Goal: Transaction & Acquisition: Subscribe to service/newsletter

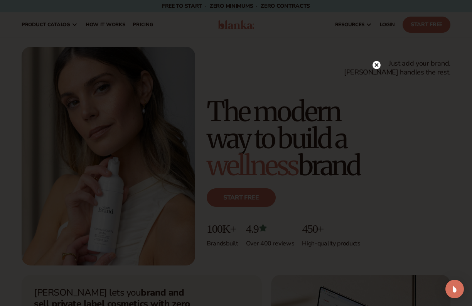
click at [377, 62] on circle at bounding box center [376, 65] width 8 height 8
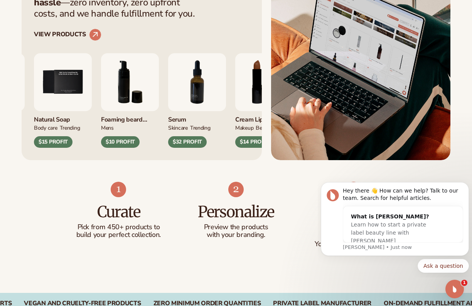
scroll to position [386, 0]
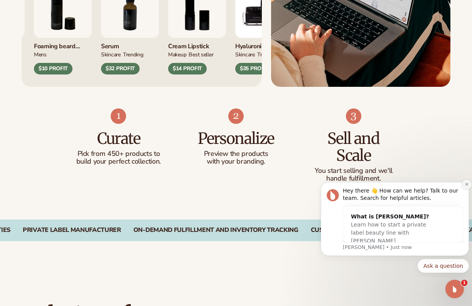
click at [465, 182] on button "Dismiss notification" at bounding box center [467, 184] width 10 height 10
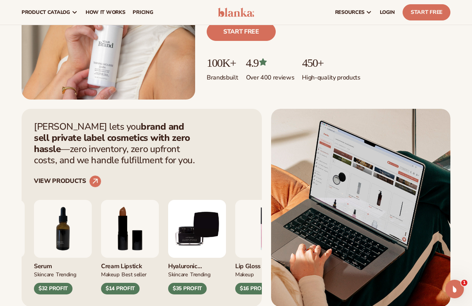
scroll to position [154, 0]
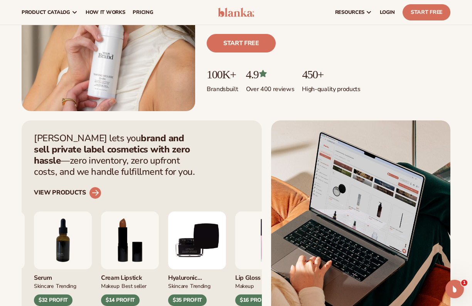
click at [92, 192] on circle at bounding box center [95, 192] width 17 height 17
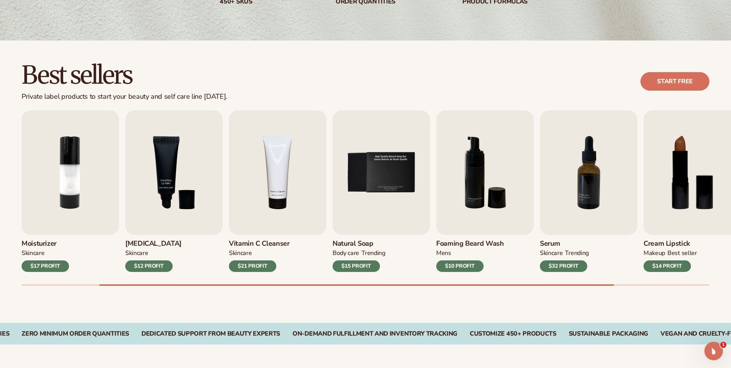
scroll to position [193, 0]
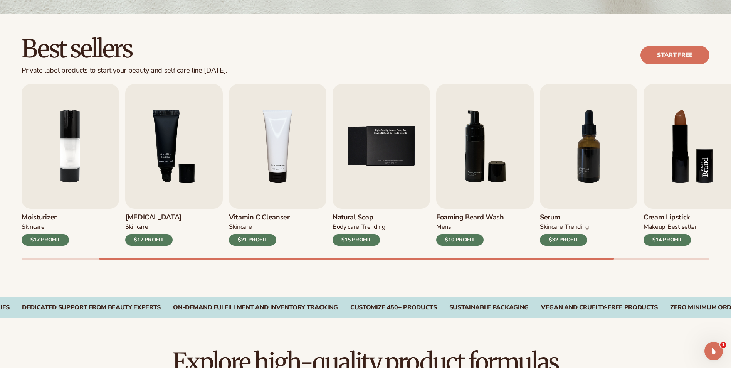
click at [472, 168] on img "8 / 9" at bounding box center [693, 146] width 98 height 125
click at [472, 238] on div "$14 PROFIT" at bounding box center [667, 240] width 47 height 12
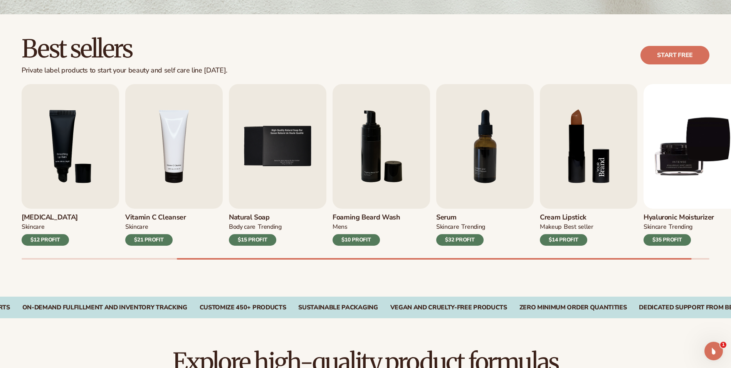
click at [472, 142] on img "8 / 9" at bounding box center [589, 146] width 98 height 125
click at [472, 58] on link "Start free" at bounding box center [675, 55] width 69 height 19
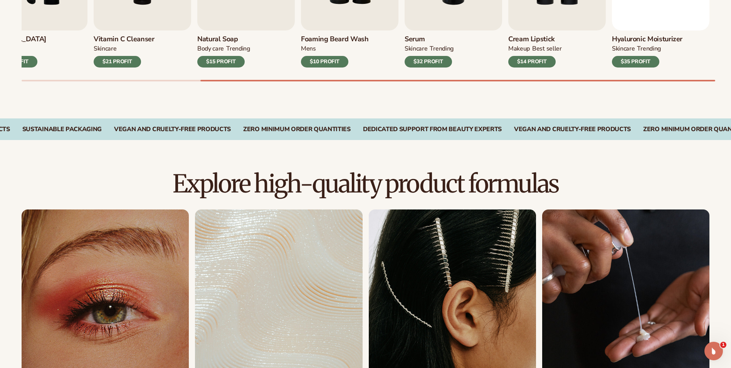
scroll to position [621, 0]
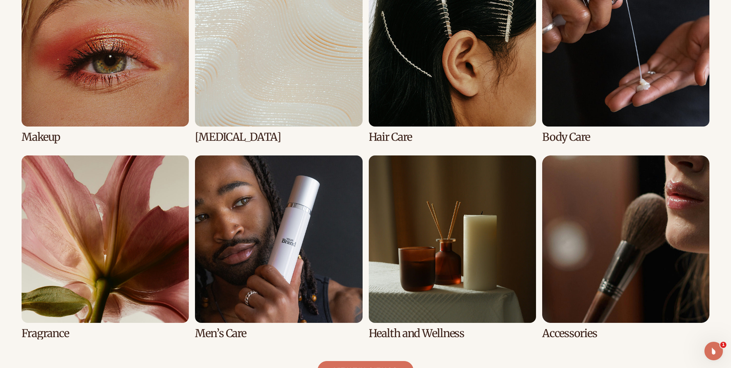
click at [100, 62] on link "1 / 8" at bounding box center [105, 51] width 167 height 184
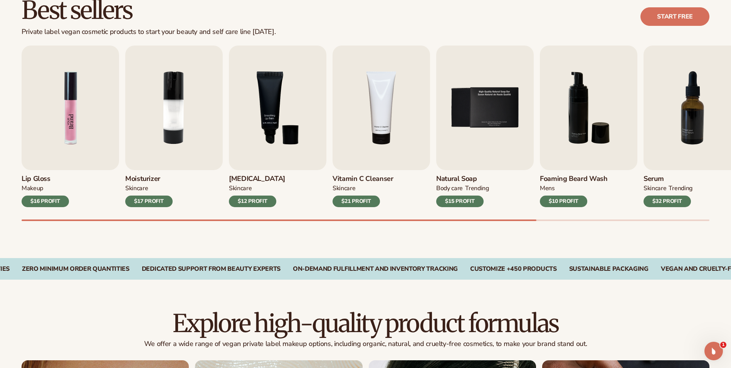
click at [73, 134] on img "1 / 9" at bounding box center [71, 107] width 98 height 125
click at [59, 197] on div "$16 PROFIT" at bounding box center [45, 201] width 47 height 12
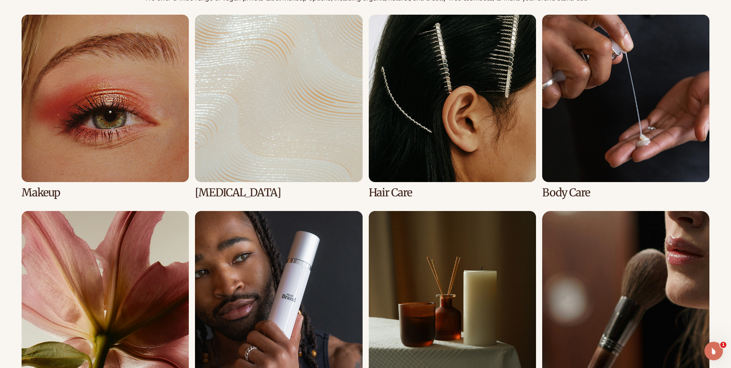
scroll to position [578, 0]
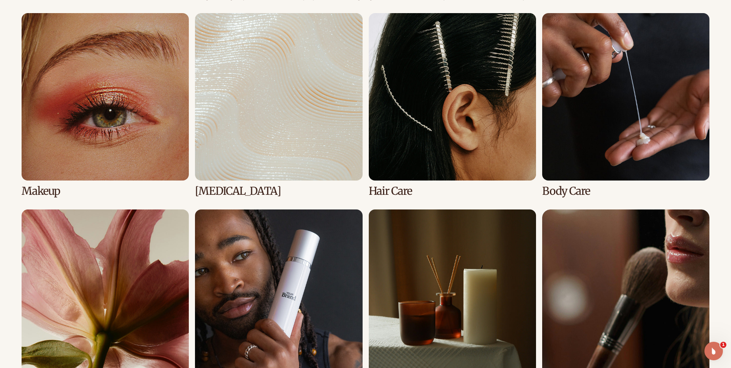
click at [117, 150] on link "1 / 8" at bounding box center [105, 105] width 167 height 184
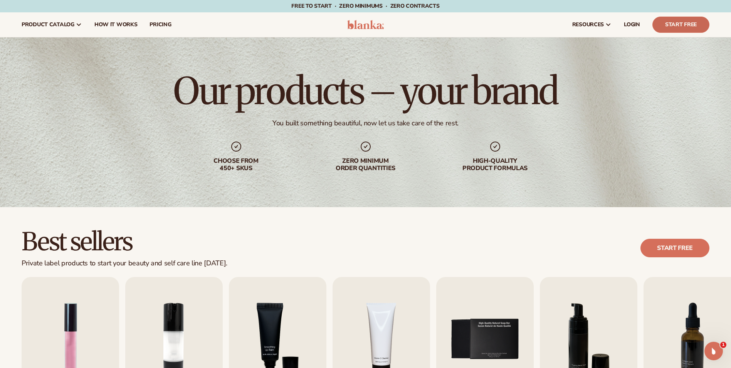
click at [689, 24] on link "Start Free" at bounding box center [681, 25] width 57 height 16
